Goal: Task Accomplishment & Management: Use online tool/utility

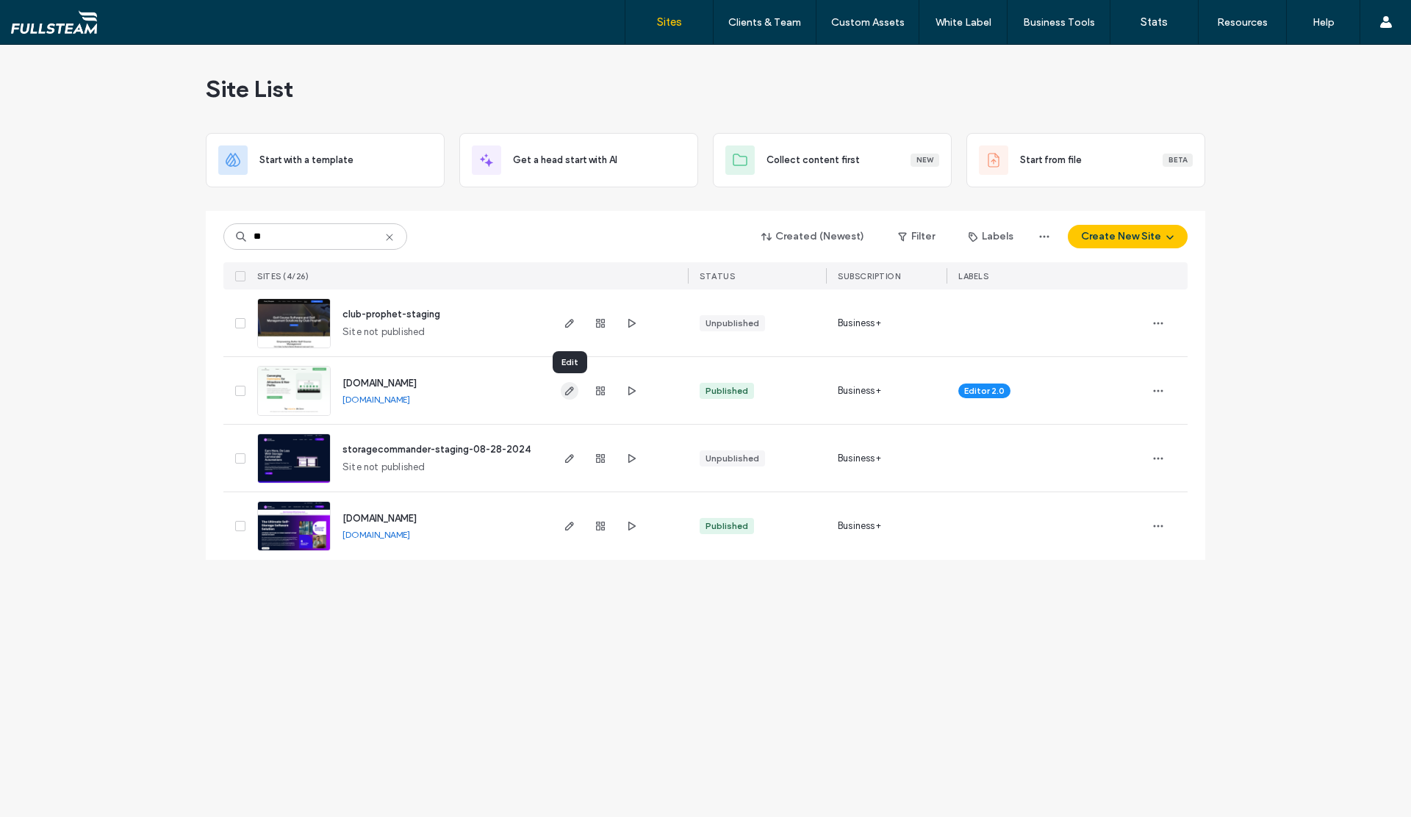
type input "**"
click at [570, 390] on icon "button" at bounding box center [570, 391] width 12 height 12
